Goal: Transaction & Acquisition: Purchase product/service

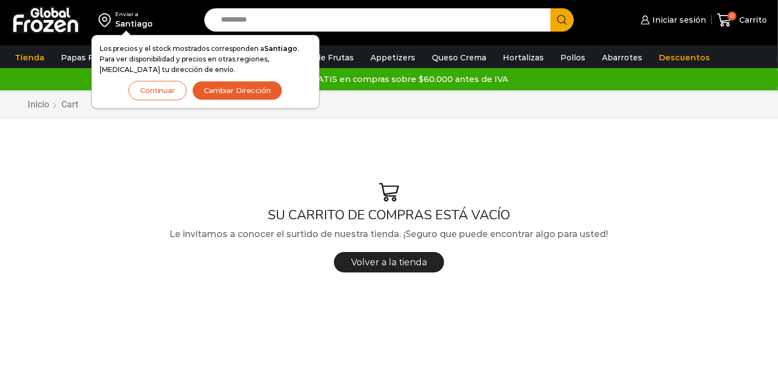
click at [155, 92] on button "Continuar" at bounding box center [157, 90] width 58 height 19
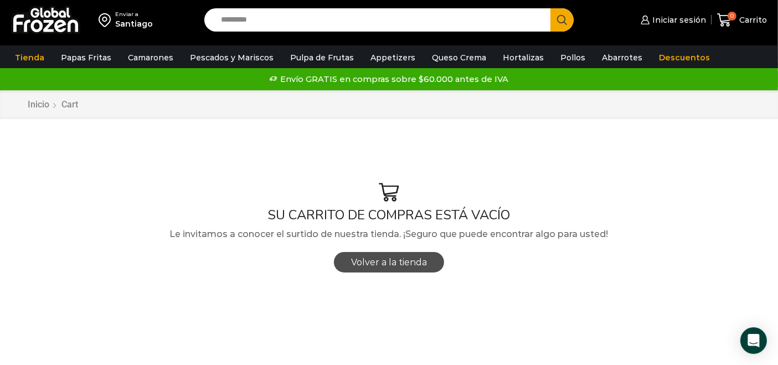
click at [393, 265] on span "Volver a la tienda" at bounding box center [389, 262] width 76 height 11
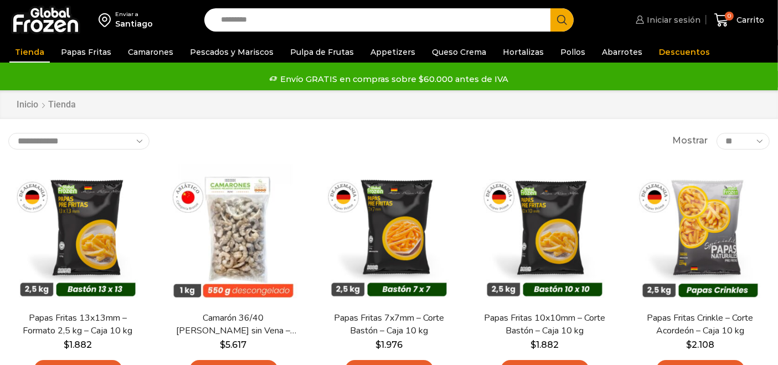
click at [671, 22] on span "Iniciar sesión" at bounding box center [672, 19] width 56 height 11
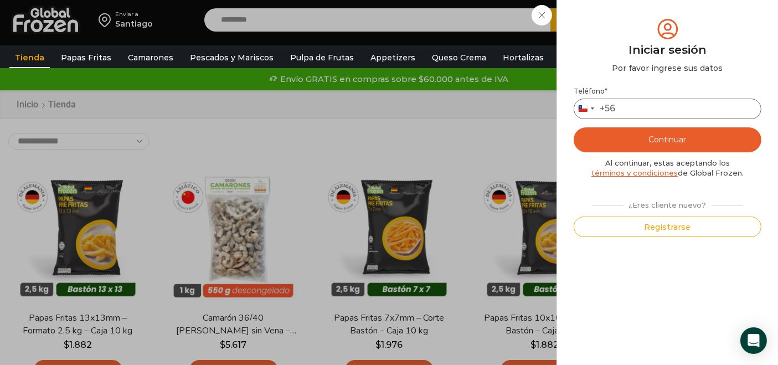
click at [641, 107] on input "Teléfono *" at bounding box center [668, 109] width 188 height 20
type input "*********"
click at [634, 143] on button "Continuar" at bounding box center [668, 139] width 188 height 25
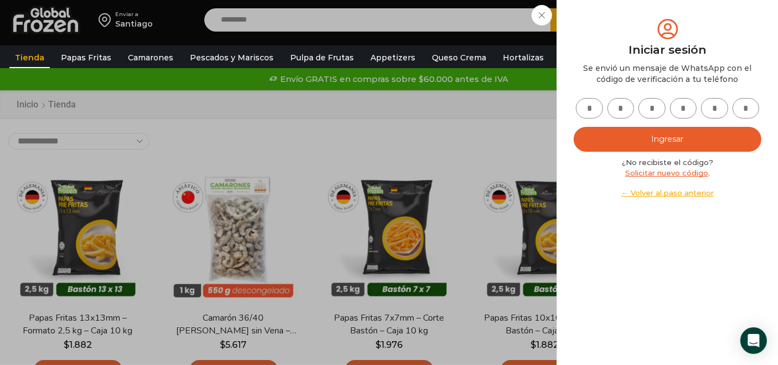
click at [590, 105] on input "text" at bounding box center [589, 108] width 27 height 20
type input "*"
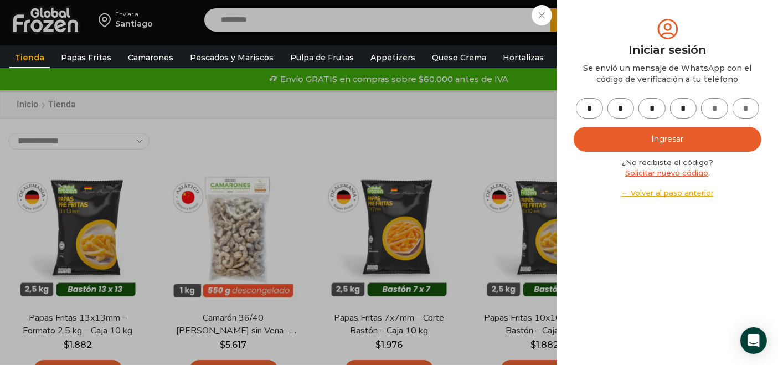
type input "*"
click at [666, 143] on button "Ingresar" at bounding box center [668, 139] width 188 height 25
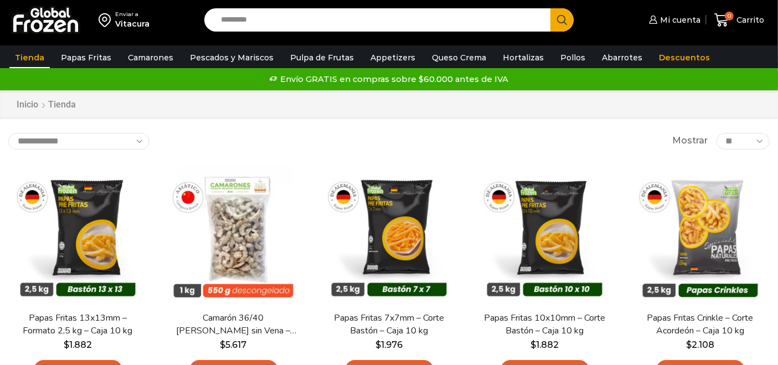
click at [312, 21] on input "Search input" at bounding box center [380, 19] width 330 height 23
type input "*********"
click at [550, 8] on button "Search" at bounding box center [561, 19] width 23 height 23
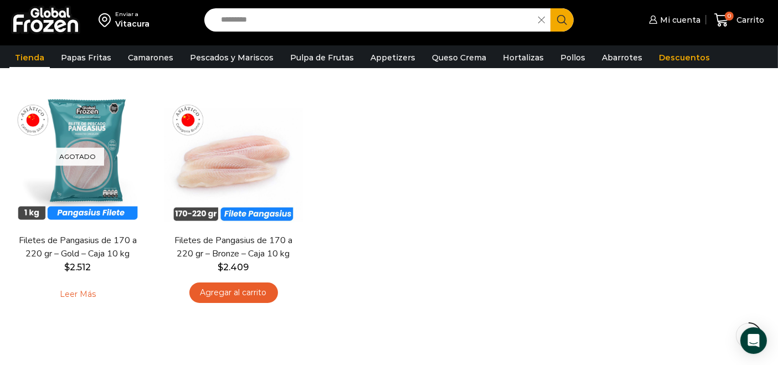
scroll to position [113, 0]
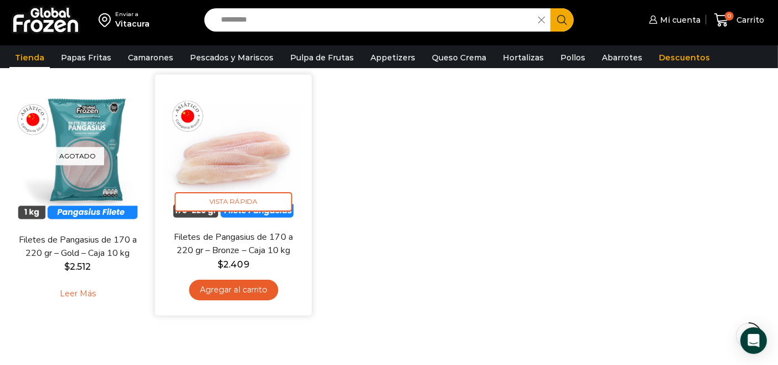
click at [231, 289] on link "Agregar al carrito" at bounding box center [233, 290] width 89 height 20
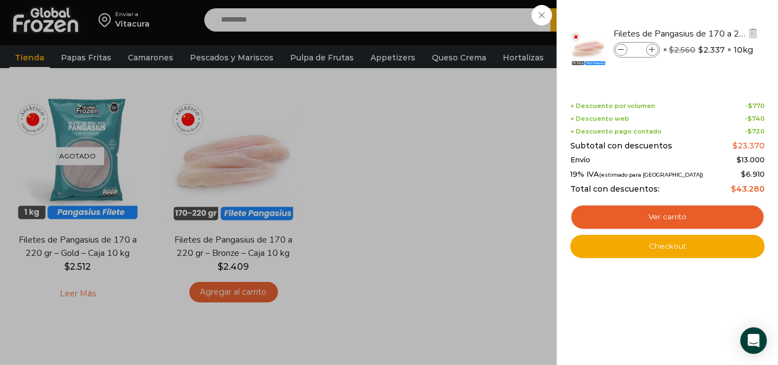
click at [652, 54] on span at bounding box center [652, 50] width 12 height 12
type input "*"
click at [652, 54] on span at bounding box center [652, 50] width 12 height 12
type input "*"
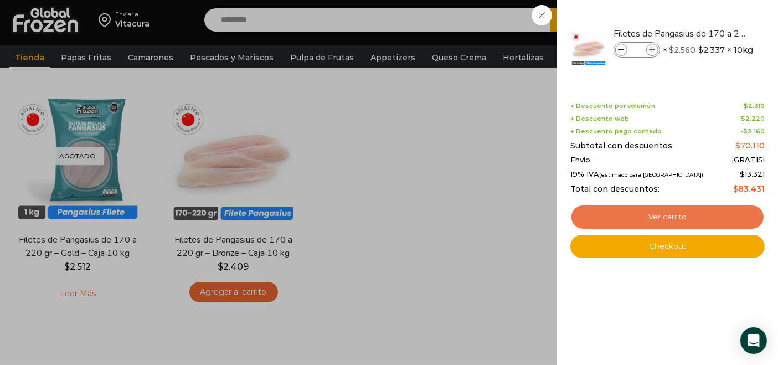
click at [689, 219] on link "Ver carrito" at bounding box center [667, 216] width 194 height 25
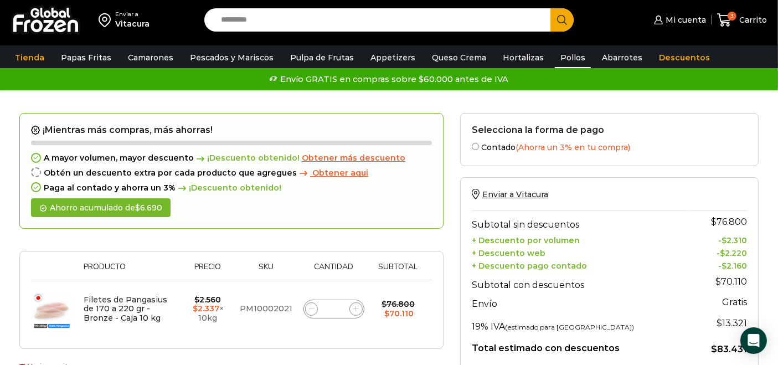
click at [564, 60] on link "Pollos" at bounding box center [573, 57] width 36 height 21
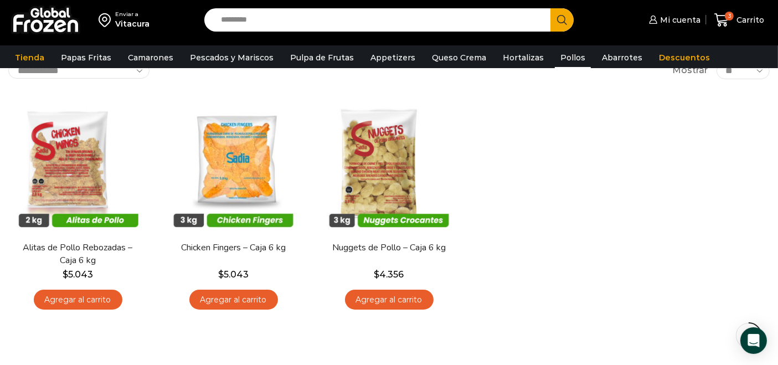
scroll to position [55, 0]
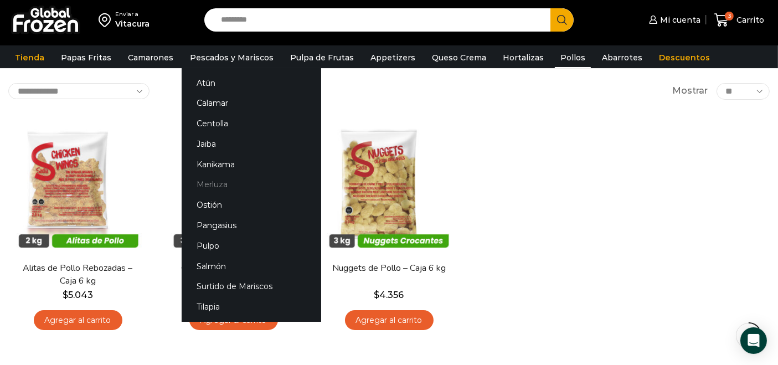
click at [231, 186] on link "Merluza" at bounding box center [252, 184] width 140 height 20
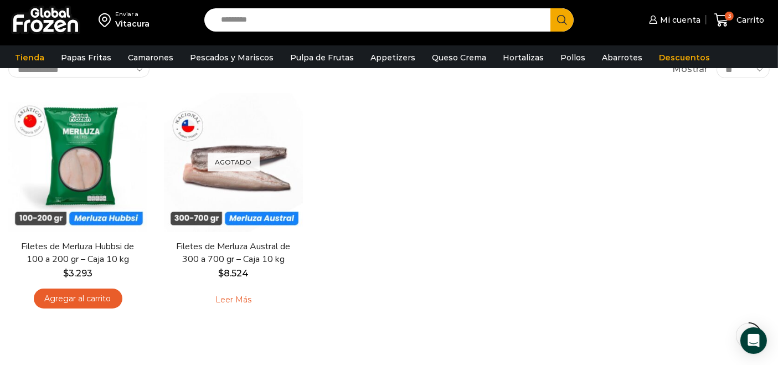
scroll to position [78, 0]
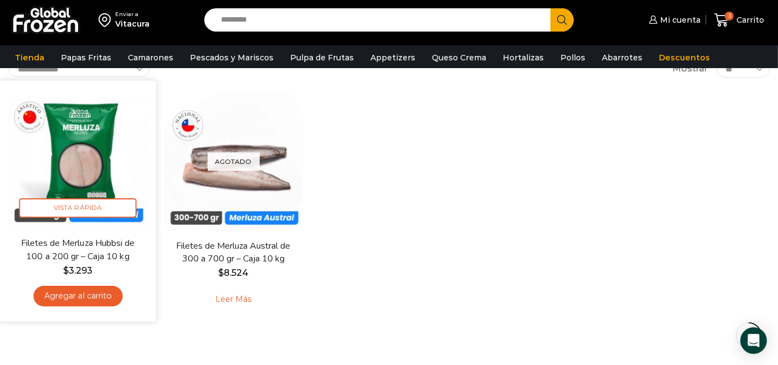
click at [86, 296] on link "Agregar al carrito" at bounding box center [77, 296] width 89 height 20
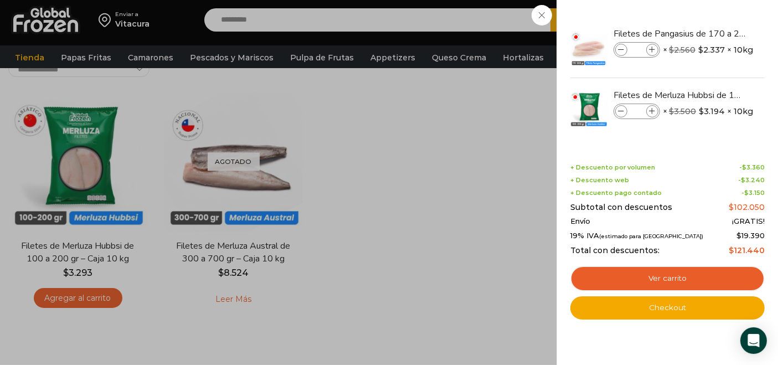
click at [712, 10] on div "4 Carrito 4 4 Shopping Cart *" at bounding box center [739, 20] width 55 height 26
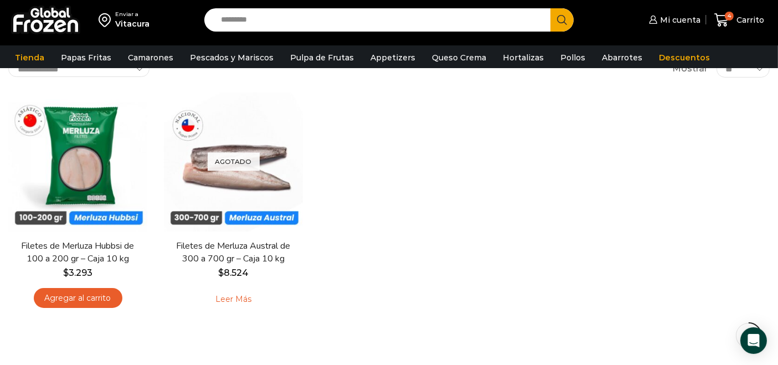
click at [316, 24] on input "Search input" at bounding box center [380, 19] width 330 height 23
type input "**********"
click at [550, 8] on button "Search" at bounding box center [561, 19] width 23 height 23
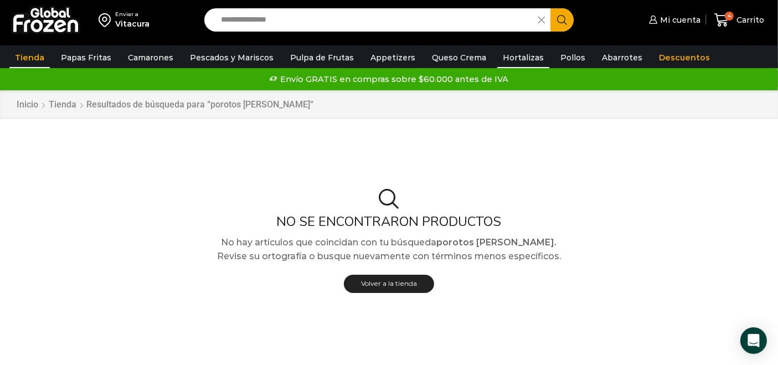
click at [506, 56] on link "Hortalizas" at bounding box center [523, 57] width 52 height 21
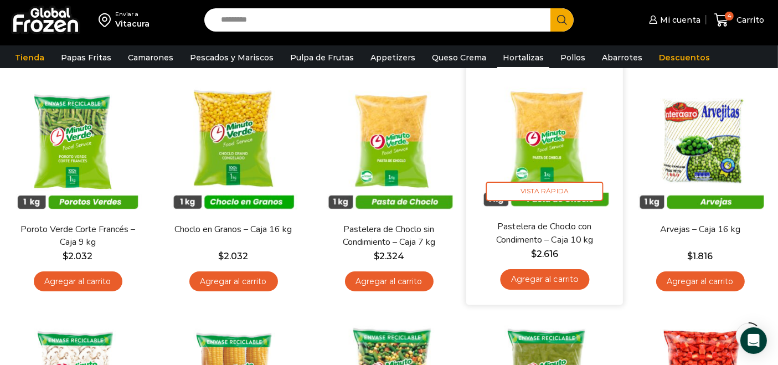
scroll to position [96, 0]
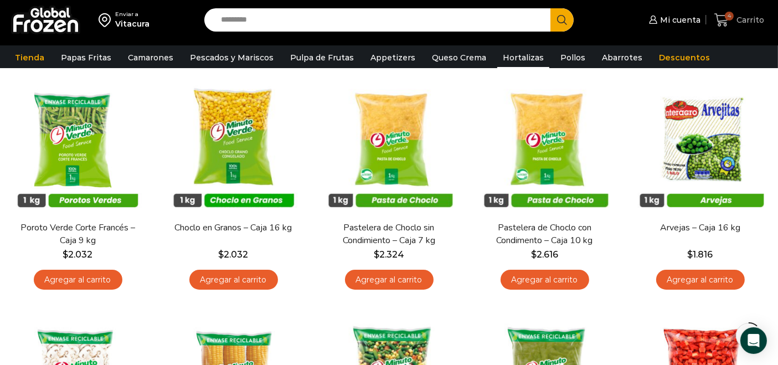
click at [737, 17] on span "Carrito" at bounding box center [749, 19] width 30 height 11
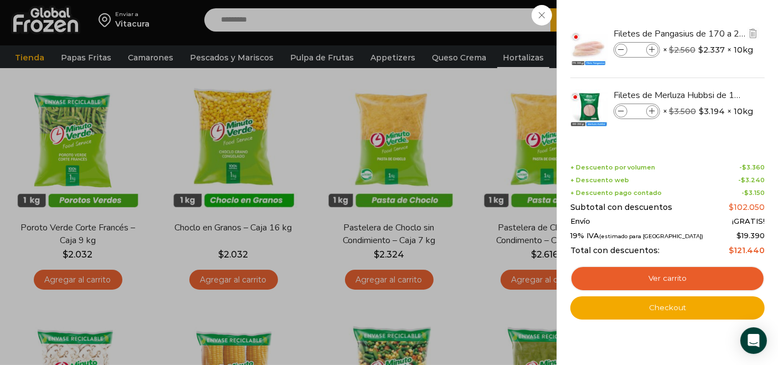
click at [625, 53] on span at bounding box center [621, 50] width 12 height 12
type input "*"
click at [652, 114] on span at bounding box center [652, 111] width 12 height 12
type input "*"
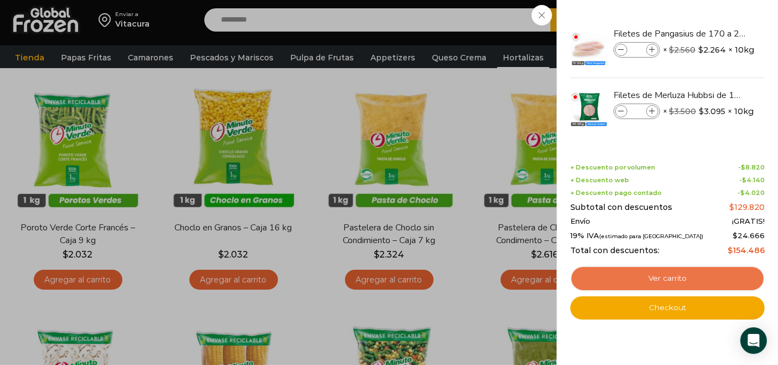
click at [658, 279] on link "Ver carrito" at bounding box center [667, 278] width 194 height 25
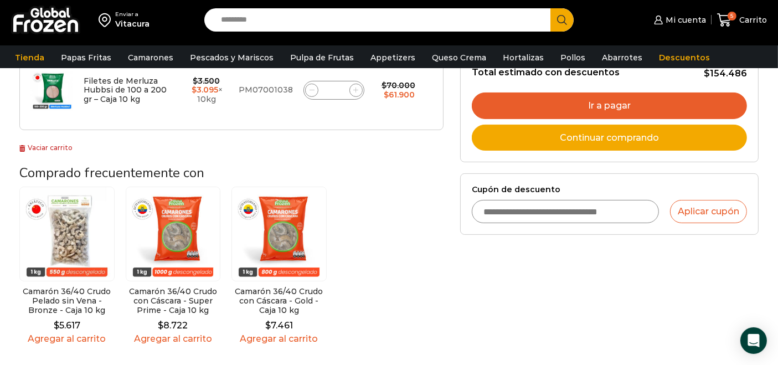
scroll to position [282, 0]
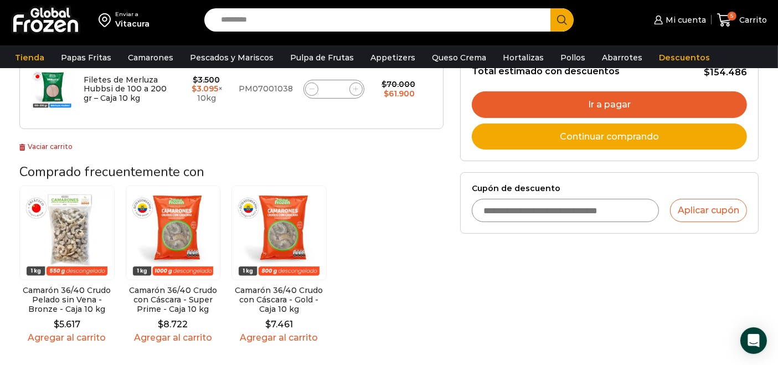
click at [593, 99] on link "Ir a pagar" at bounding box center [609, 104] width 275 height 27
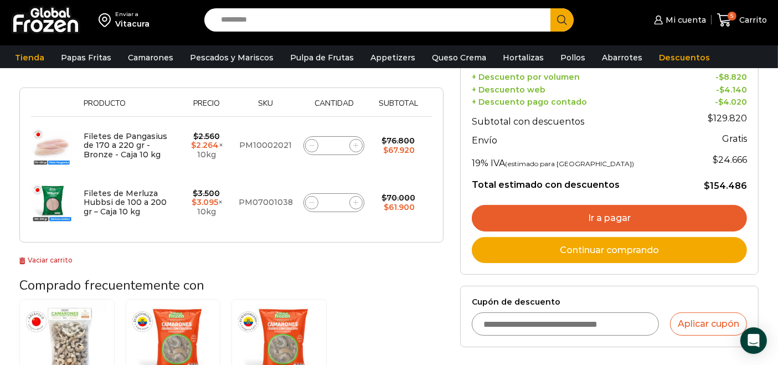
scroll to position [168, 0]
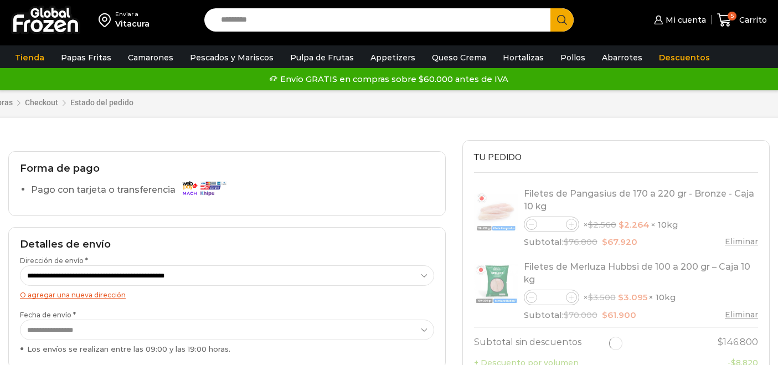
select select "*"
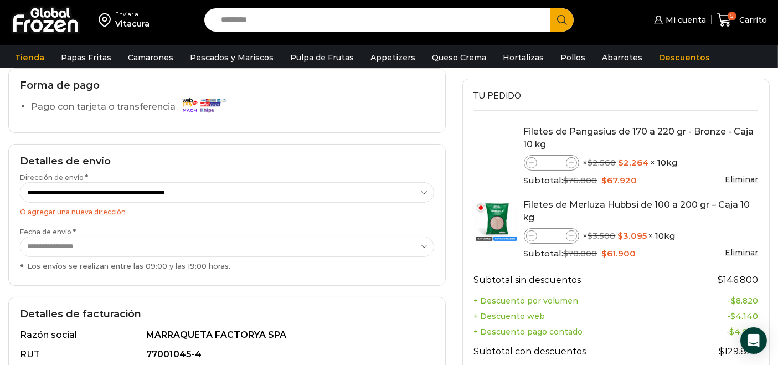
scroll to position [88, 0]
click at [530, 162] on icon at bounding box center [531, 163] width 5 height 5
type input "*"
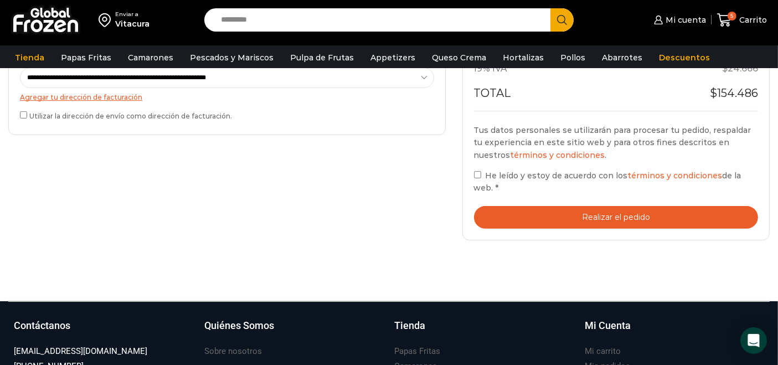
scroll to position [0, 0]
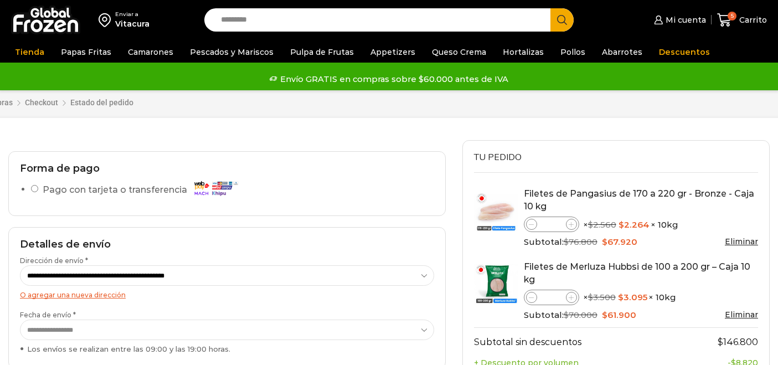
select select "*"
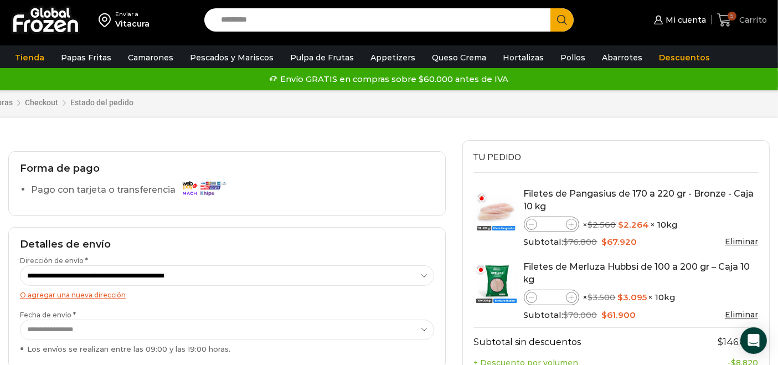
click at [744, 20] on span "Carrito" at bounding box center [752, 19] width 30 height 11
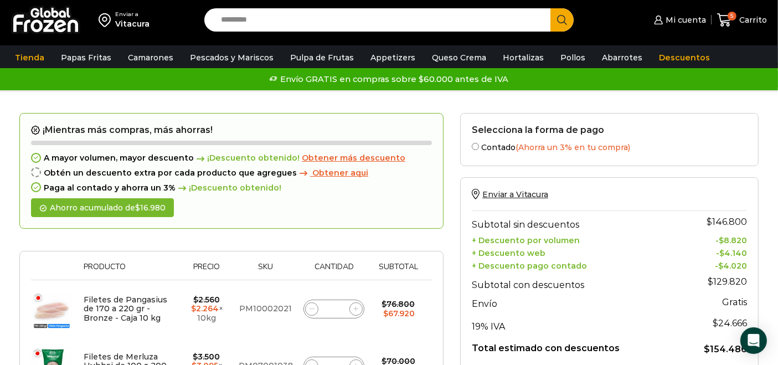
click at [310, 308] on icon at bounding box center [312, 308] width 5 height 5
type input "*"
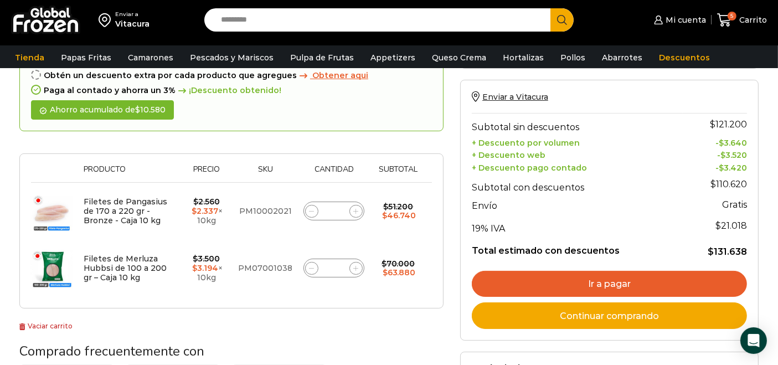
scroll to position [145, 0]
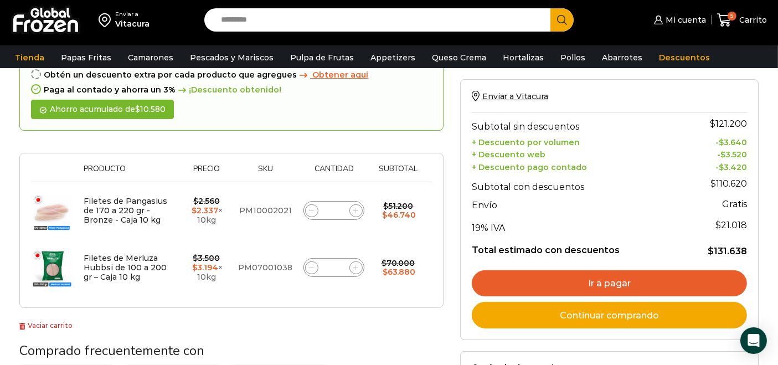
click at [585, 284] on link "Ir a pagar" at bounding box center [609, 283] width 275 height 27
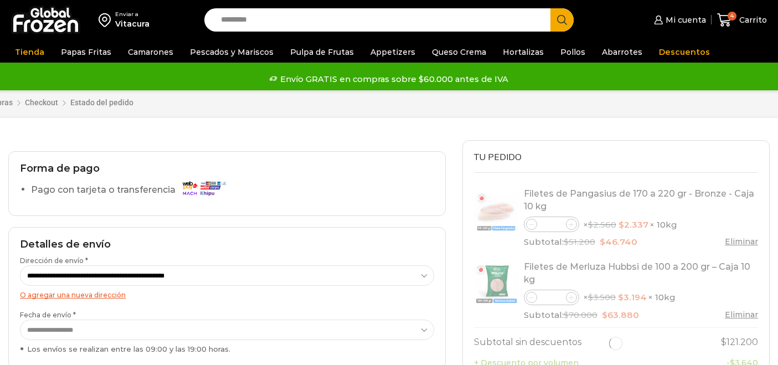
select select "*"
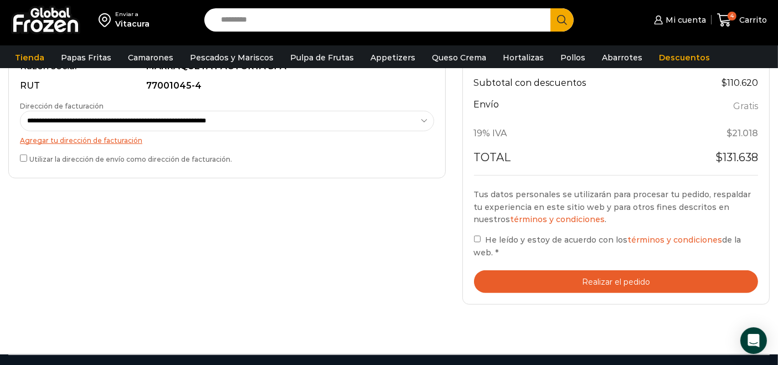
scroll to position [369, 0]
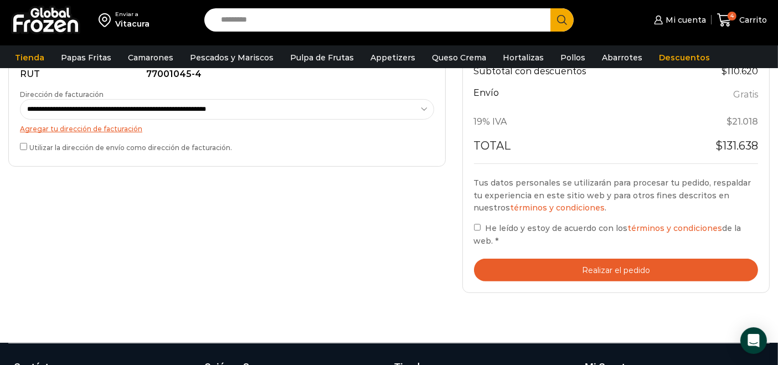
click at [580, 266] on button "Realizar el pedido" at bounding box center [616, 270] width 285 height 23
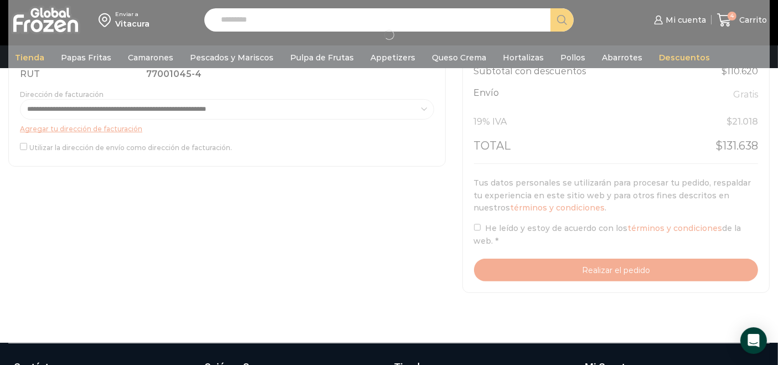
click at [476, 227] on div at bounding box center [388, 35] width 761 height 516
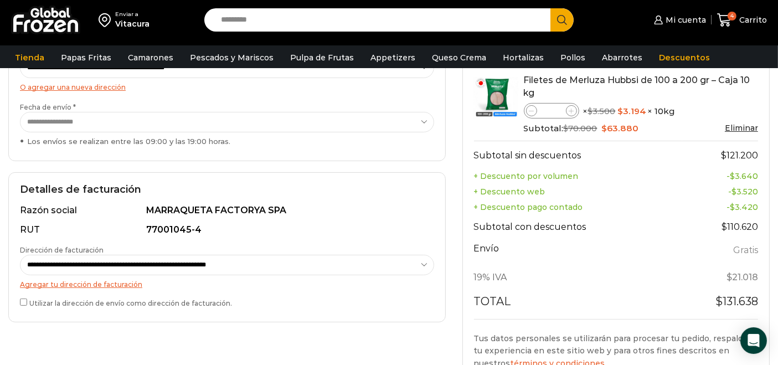
scroll to position [336, 0]
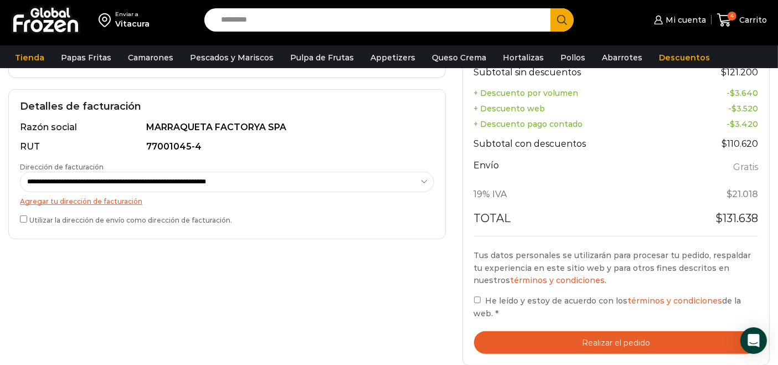
click at [582, 341] on button "Realizar el pedido" at bounding box center [616, 342] width 285 height 23
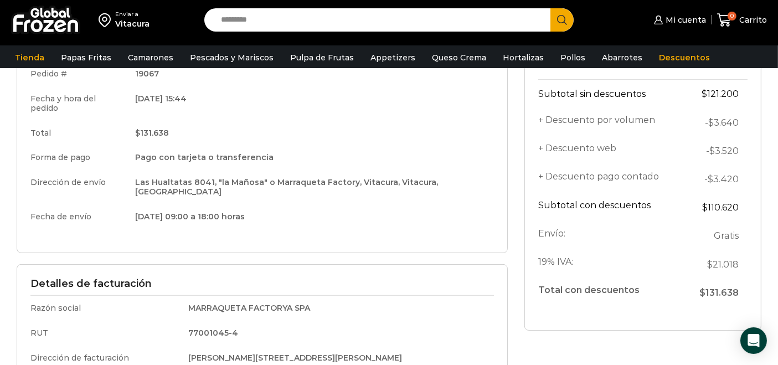
scroll to position [61, 0]
